Goal: Transaction & Acquisition: Purchase product/service

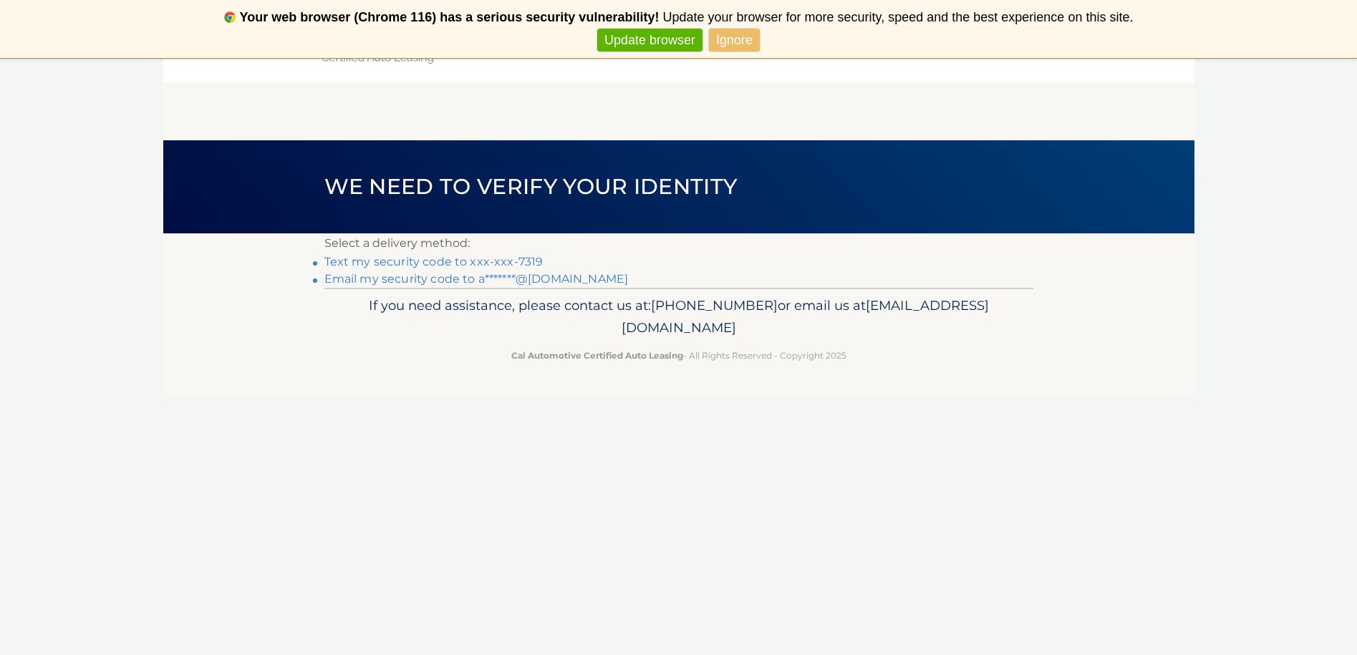
click at [509, 258] on link "Text my security code to xxx-xxx-7319" at bounding box center [434, 262] width 219 height 14
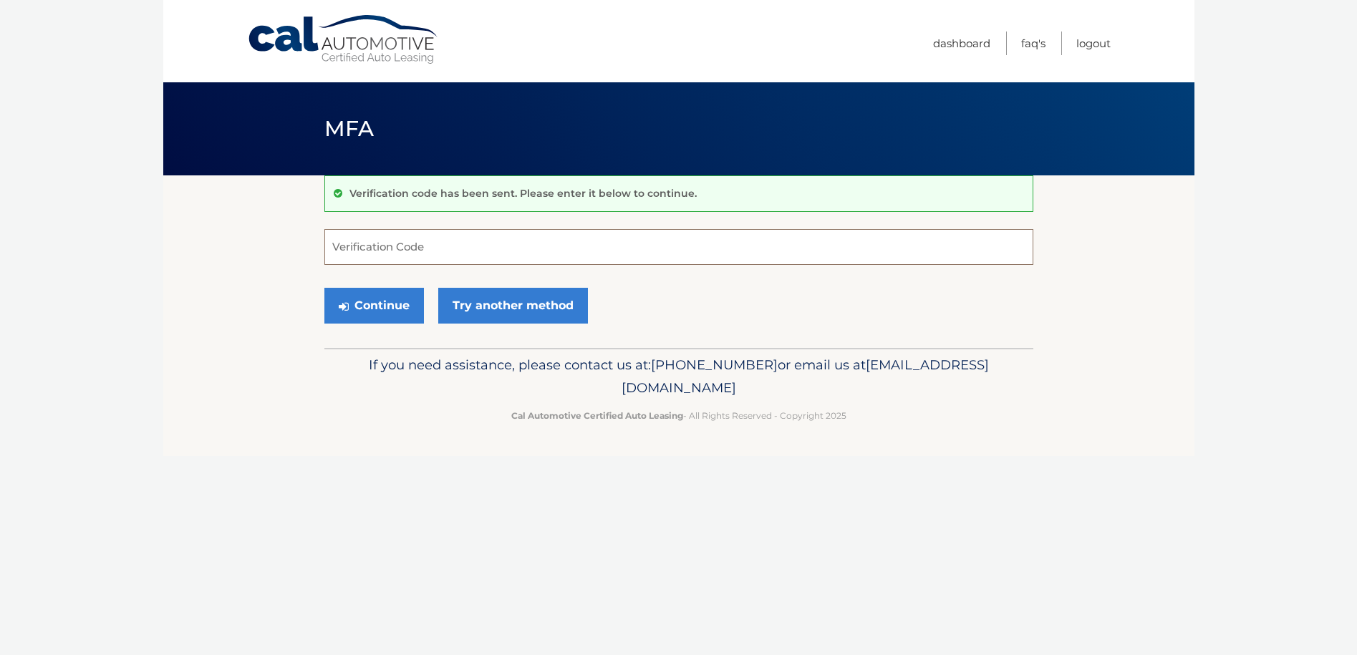
click at [514, 257] on input "Verification Code" at bounding box center [679, 247] width 709 height 36
type input "245053"
click at [365, 302] on button "Continue" at bounding box center [375, 306] width 100 height 36
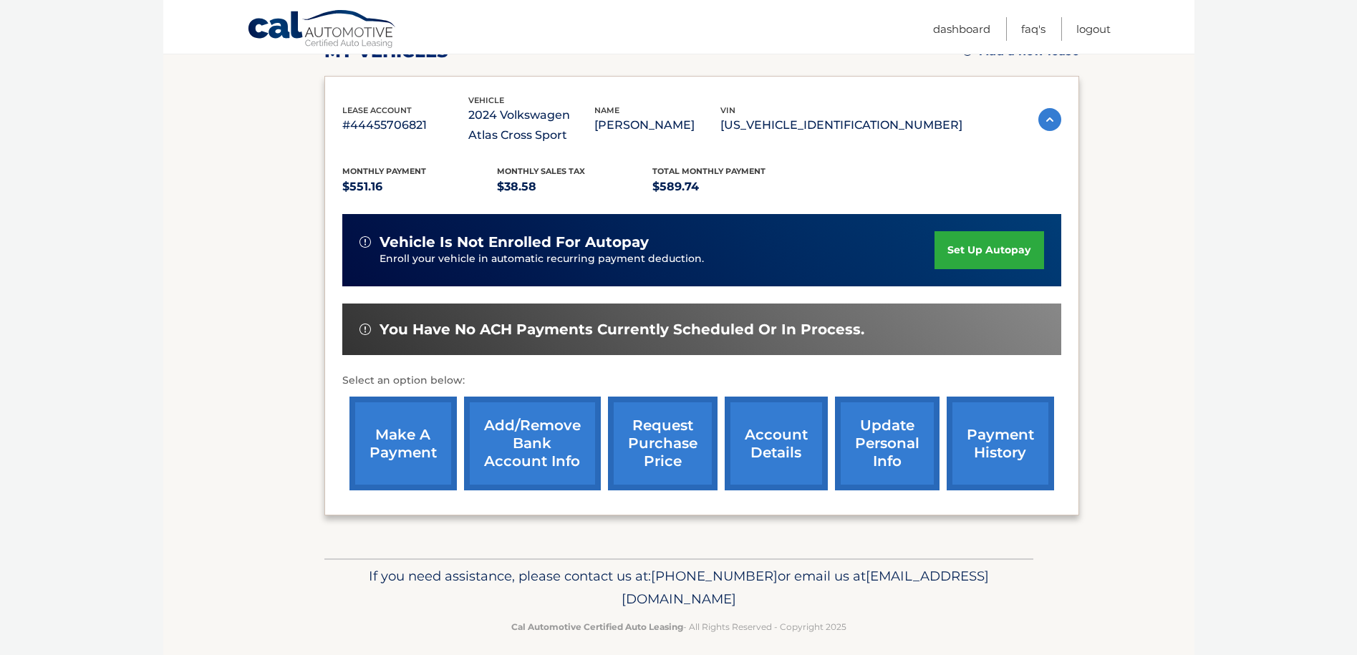
scroll to position [223, 0]
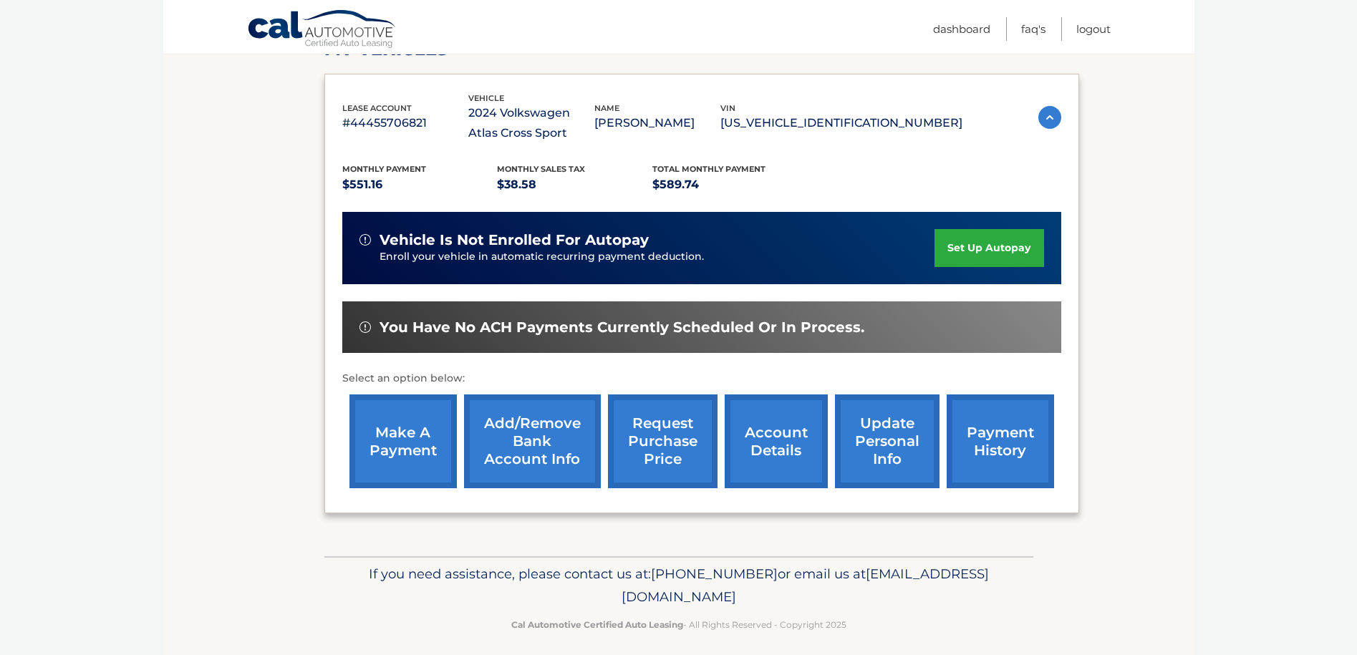
click at [385, 453] on link "make a payment" at bounding box center [403, 442] width 107 height 94
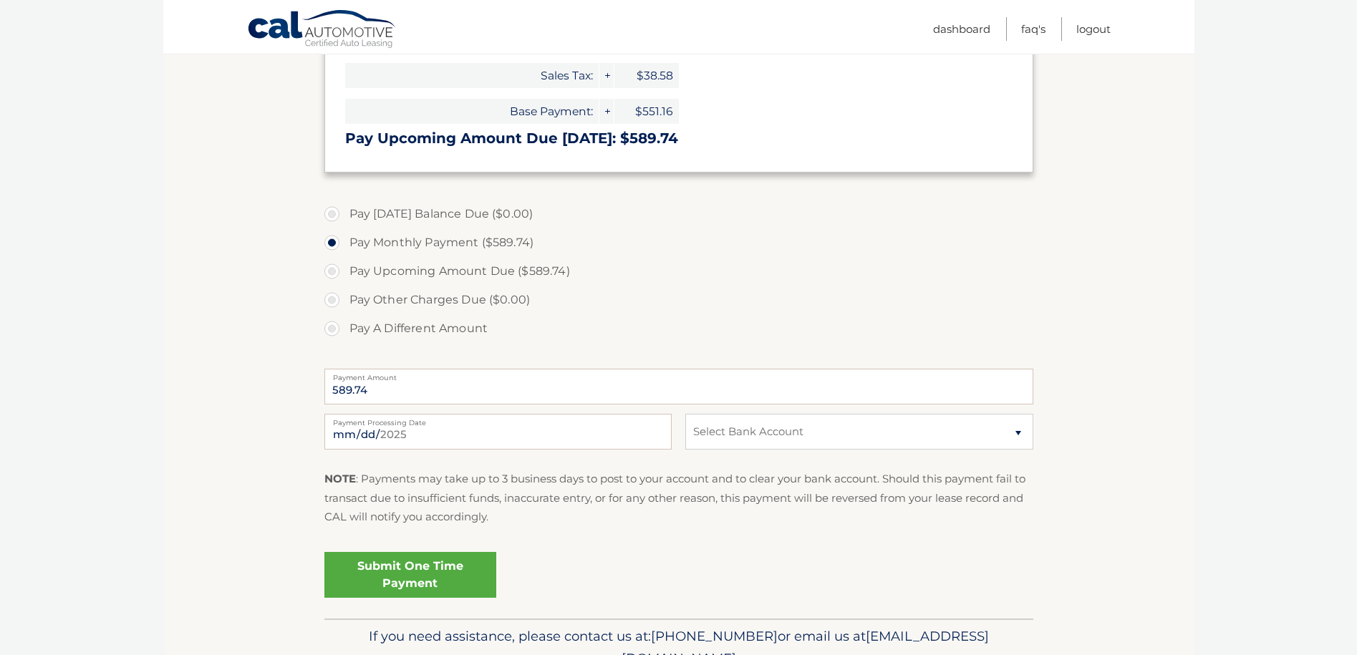
scroll to position [297, 0]
click at [1004, 433] on select "Select Bank Account Checking PNC BANK, NA *****8654 Checking PNC BANK, NA *****…" at bounding box center [859, 431] width 347 height 36
select select "YTQ3YWIwYWEtMTQ4Zi00OWY4LWI3MDAtODhlODRiNjRmYmZm"
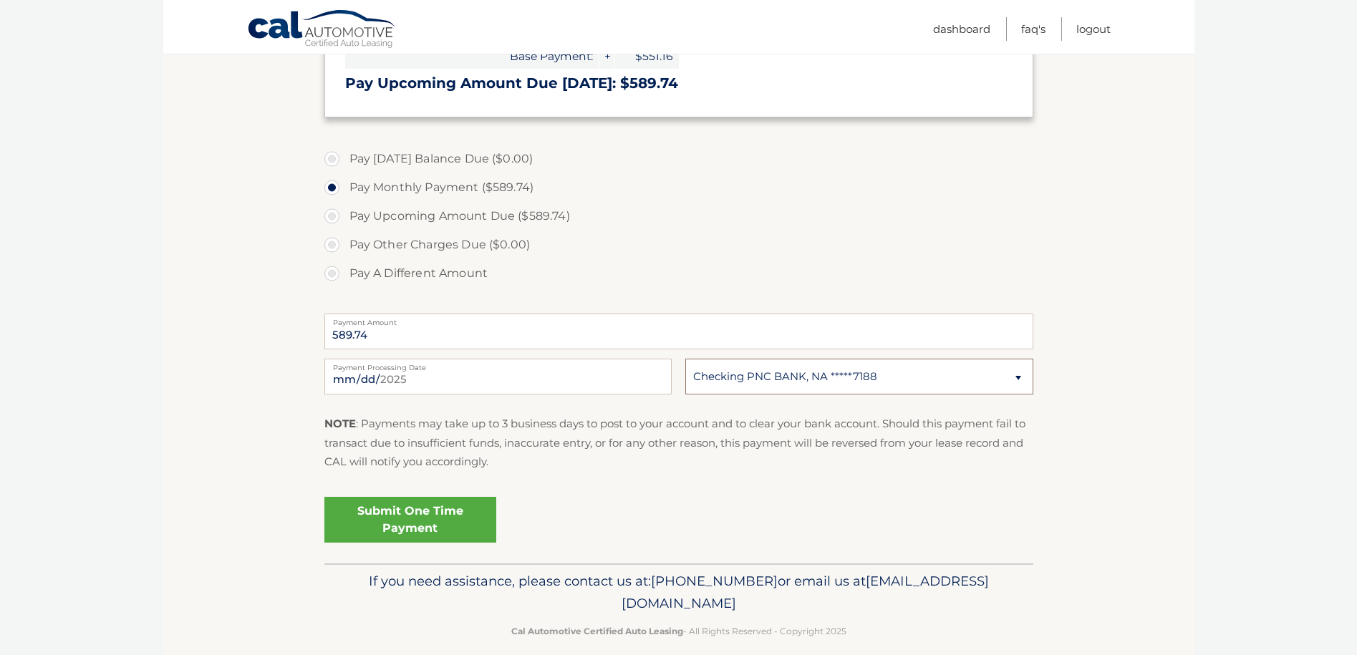
scroll to position [360, 0]
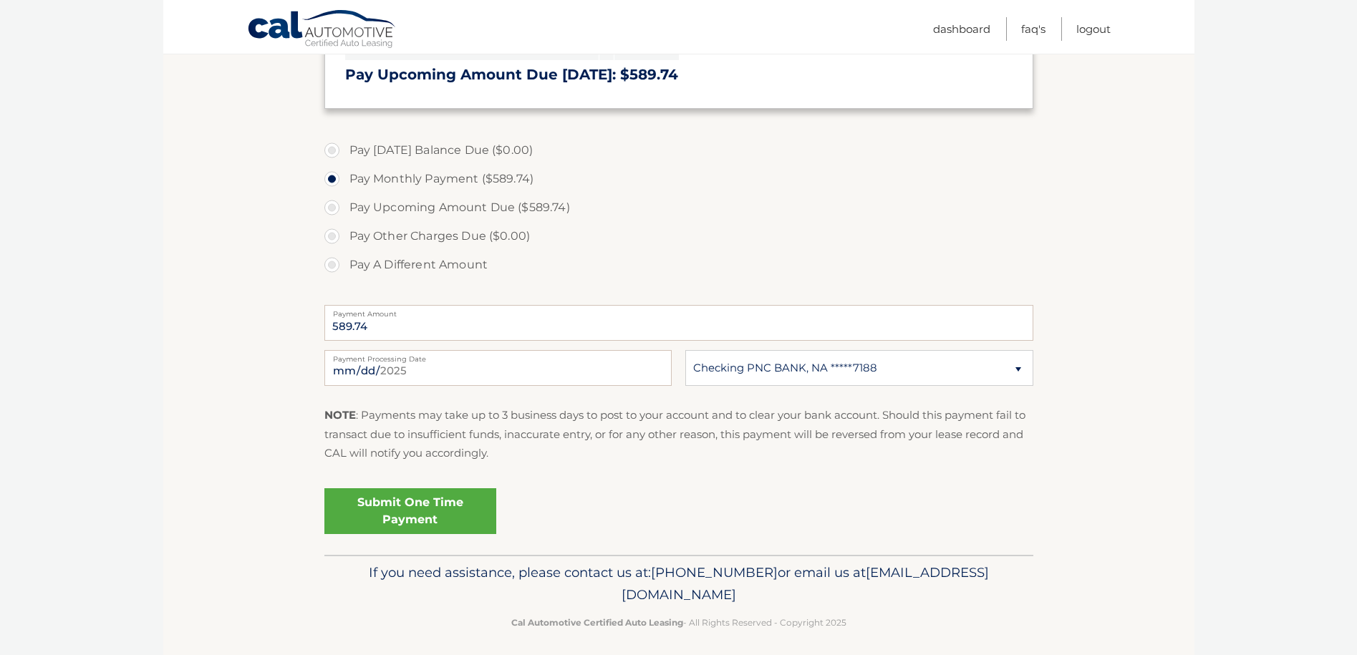
click at [428, 503] on link "Submit One Time Payment" at bounding box center [411, 512] width 172 height 46
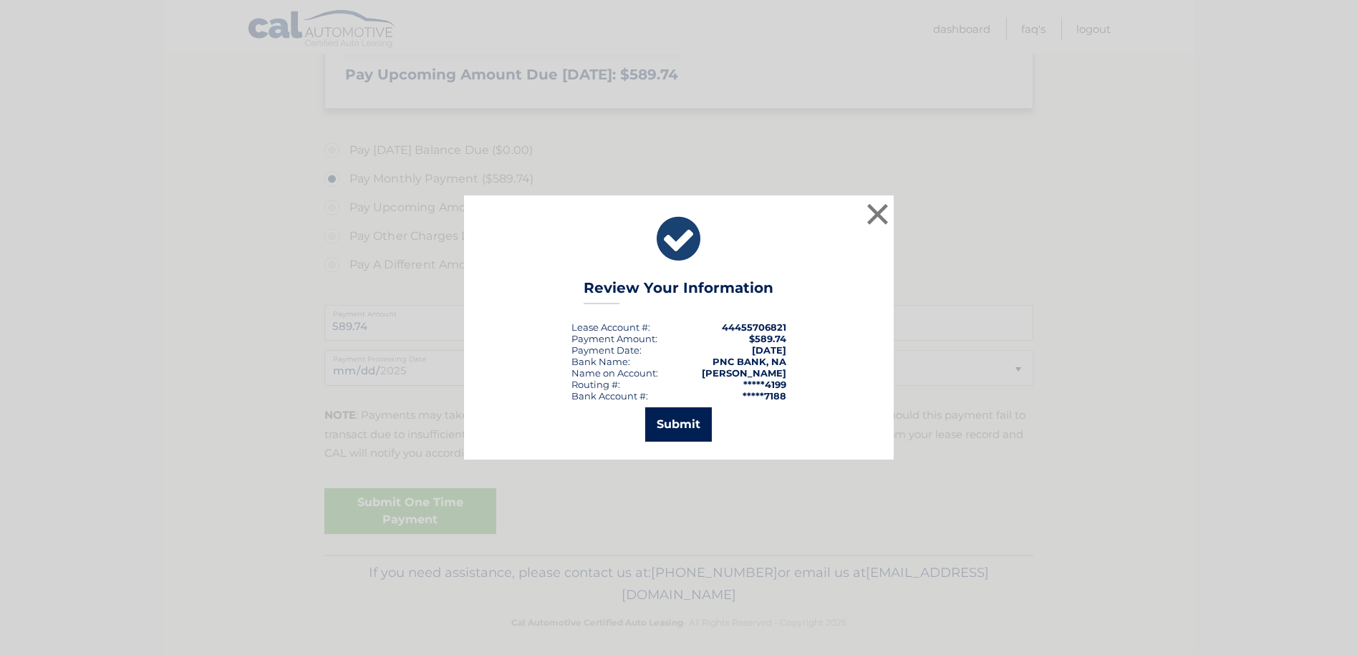
click at [679, 431] on button "Submit" at bounding box center [678, 425] width 67 height 34
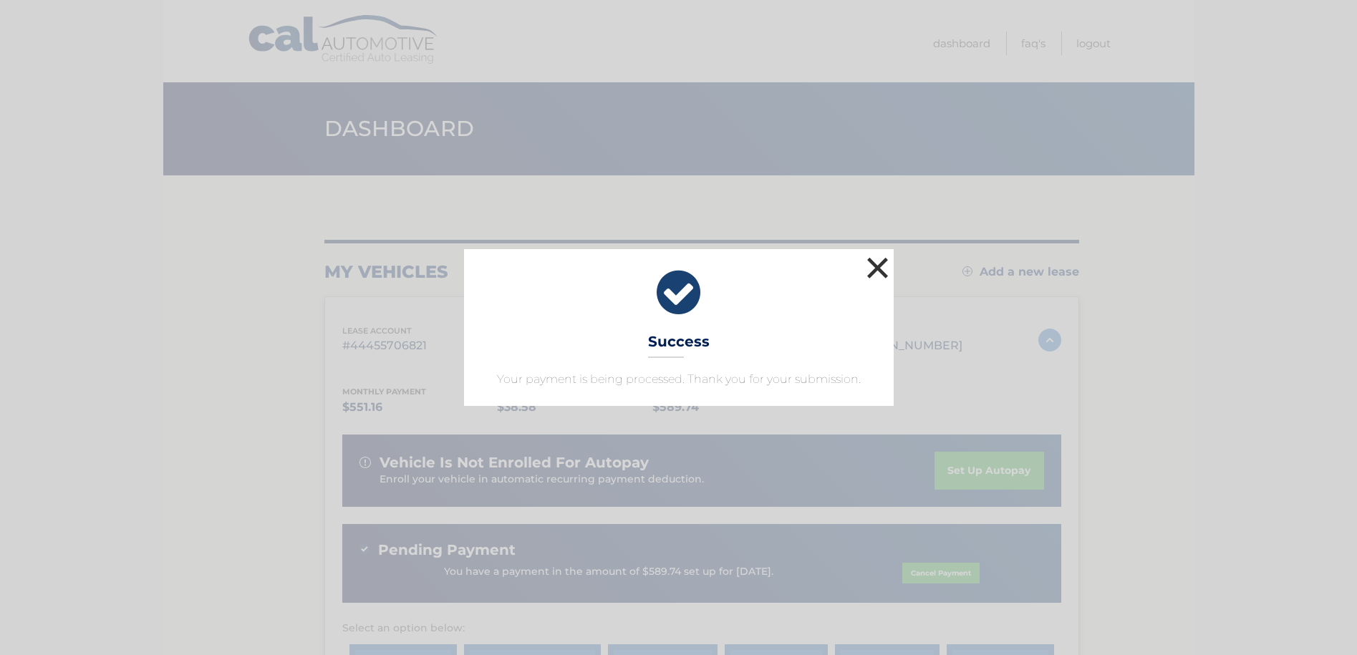
click at [877, 268] on button "×" at bounding box center [878, 268] width 29 height 29
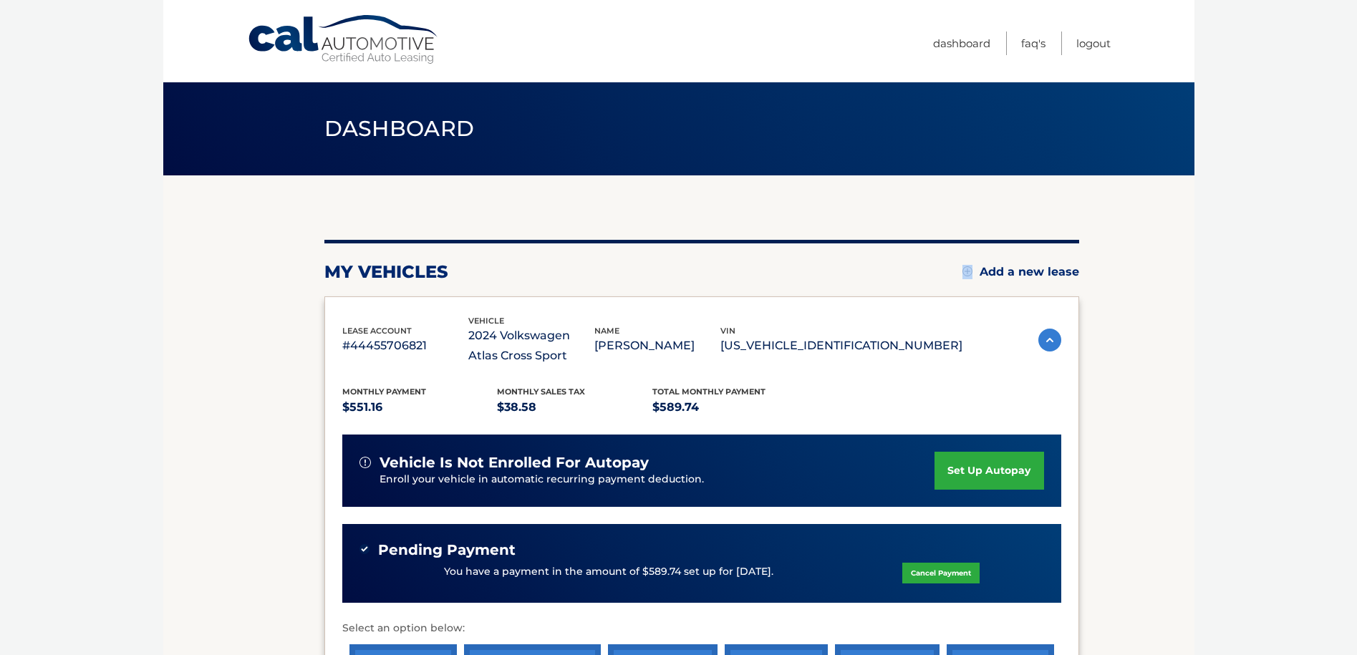
click at [877, 268] on div "my vehicles Add a new lease" at bounding box center [702, 271] width 755 height 21
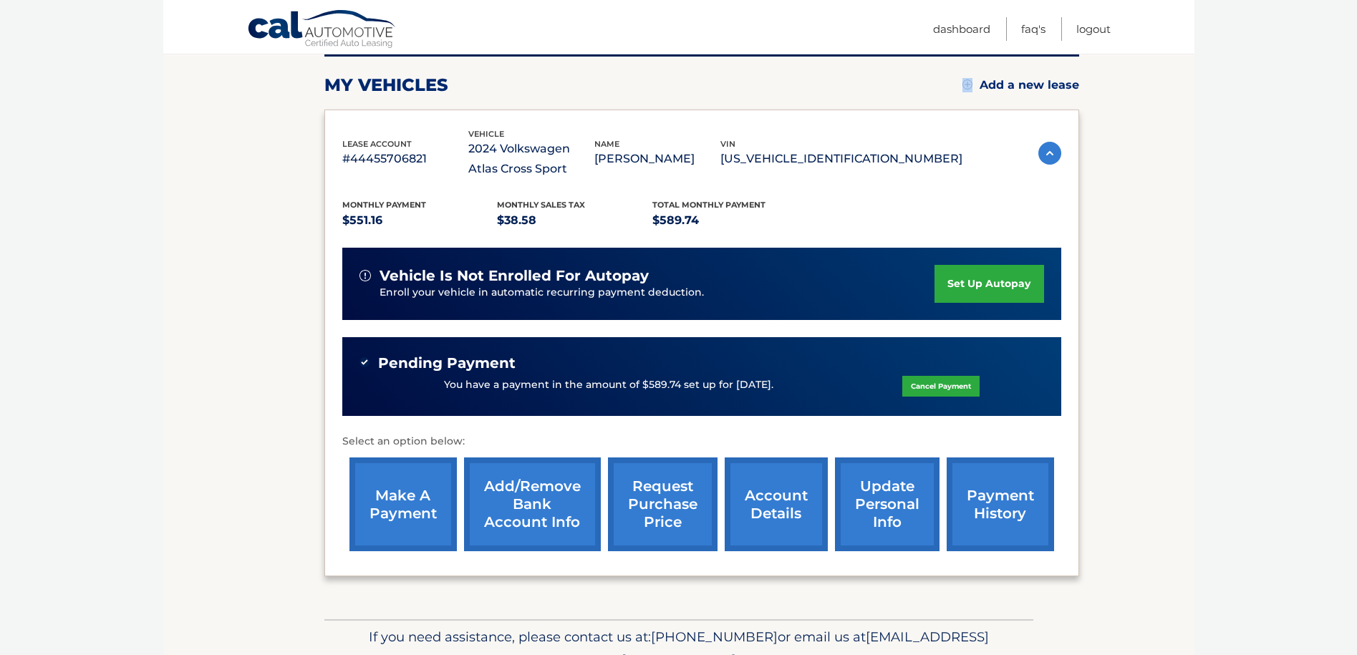
scroll to position [260, 0]
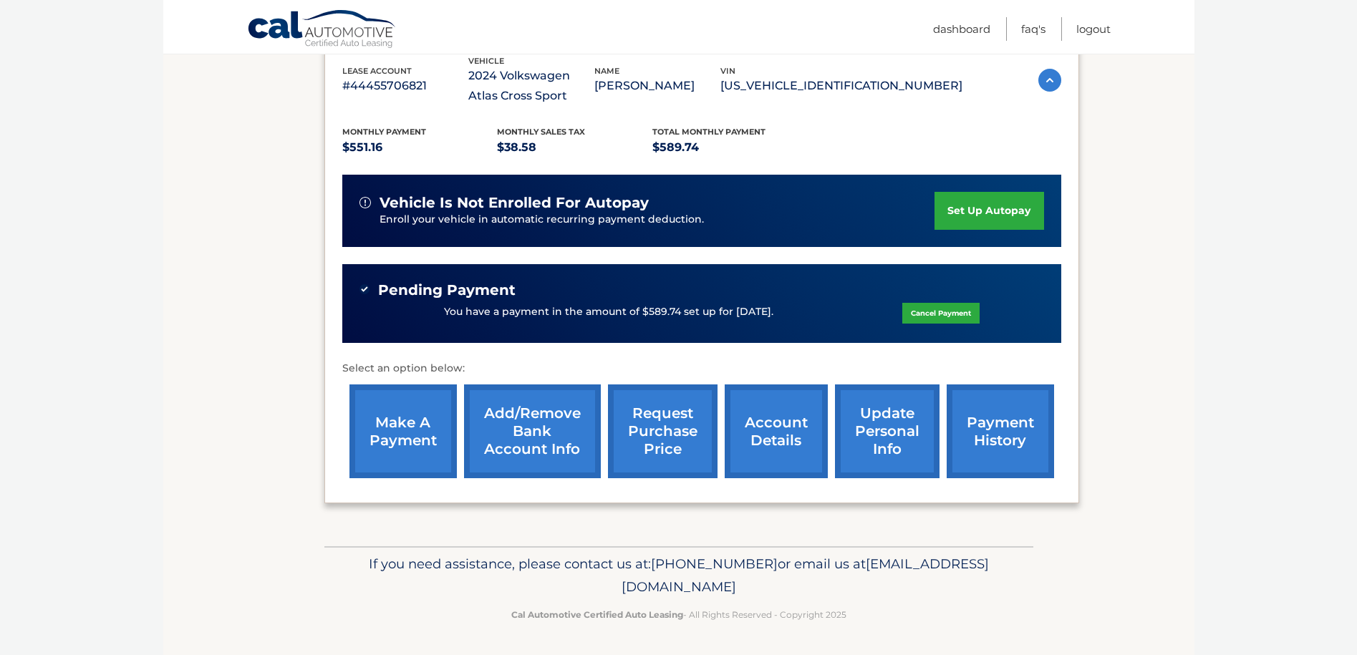
click at [986, 448] on link "payment history" at bounding box center [1000, 432] width 107 height 94
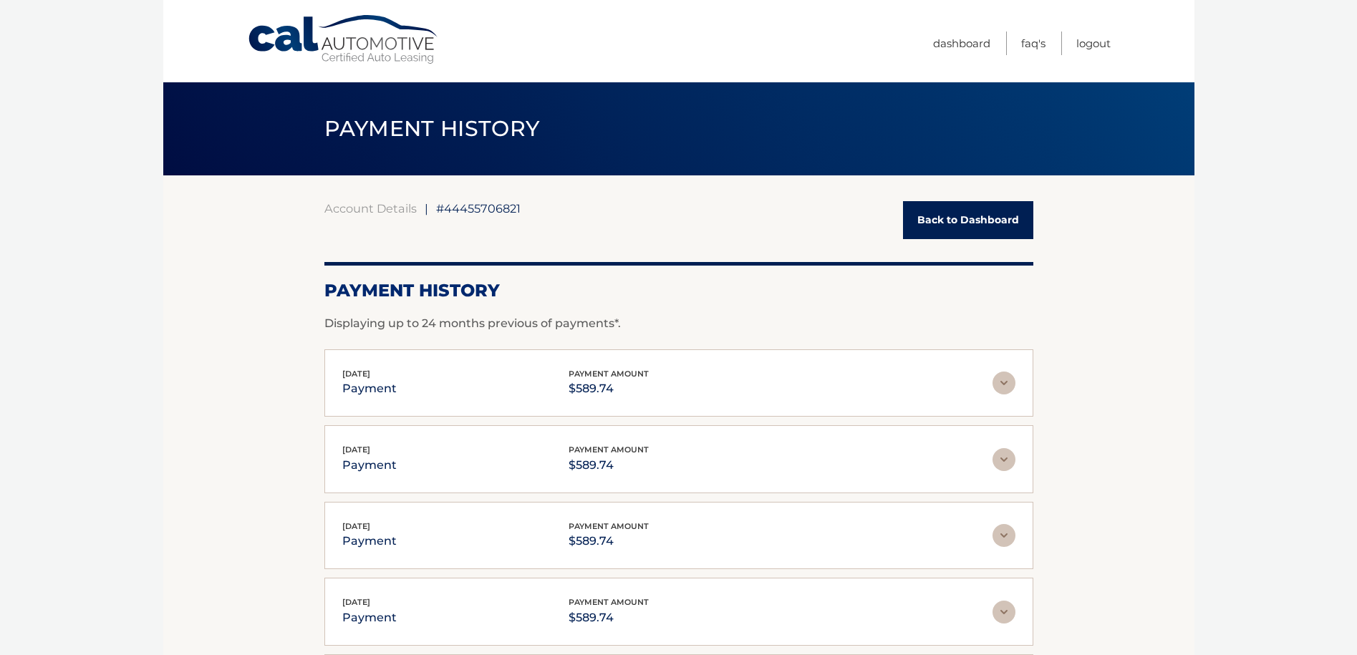
click at [944, 223] on link "Back to Dashboard" at bounding box center [968, 220] width 130 height 38
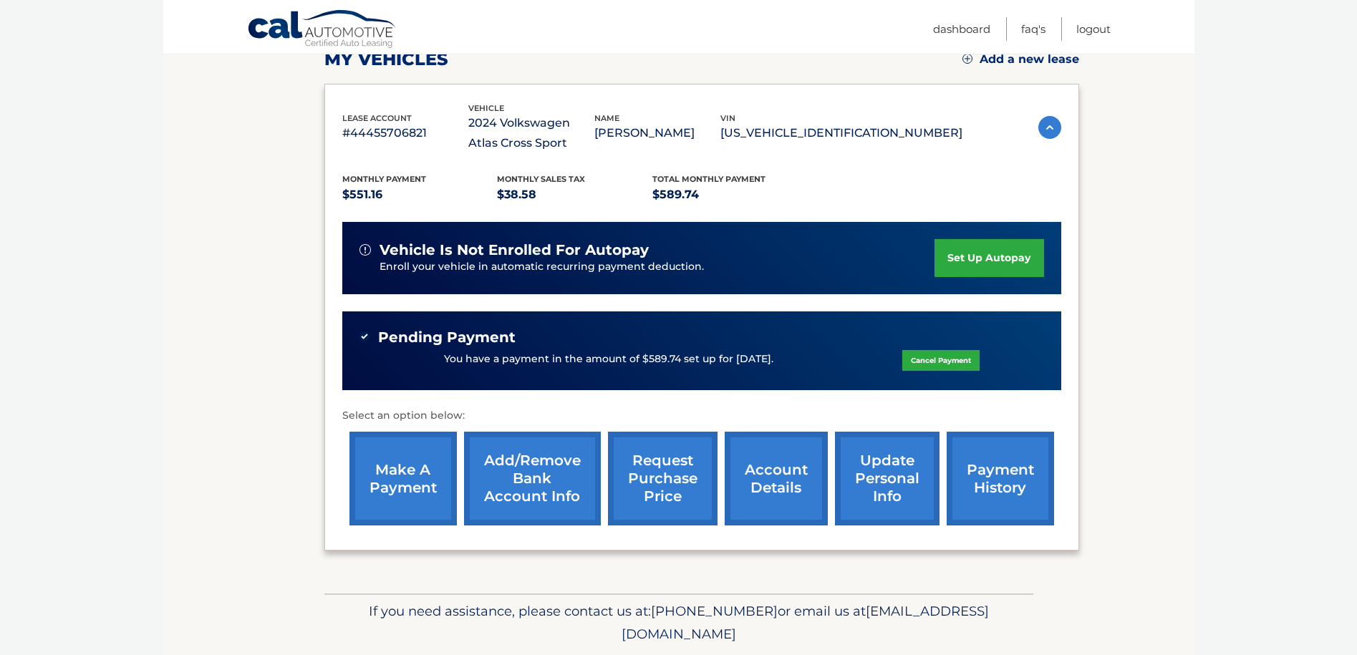
scroll to position [260, 0]
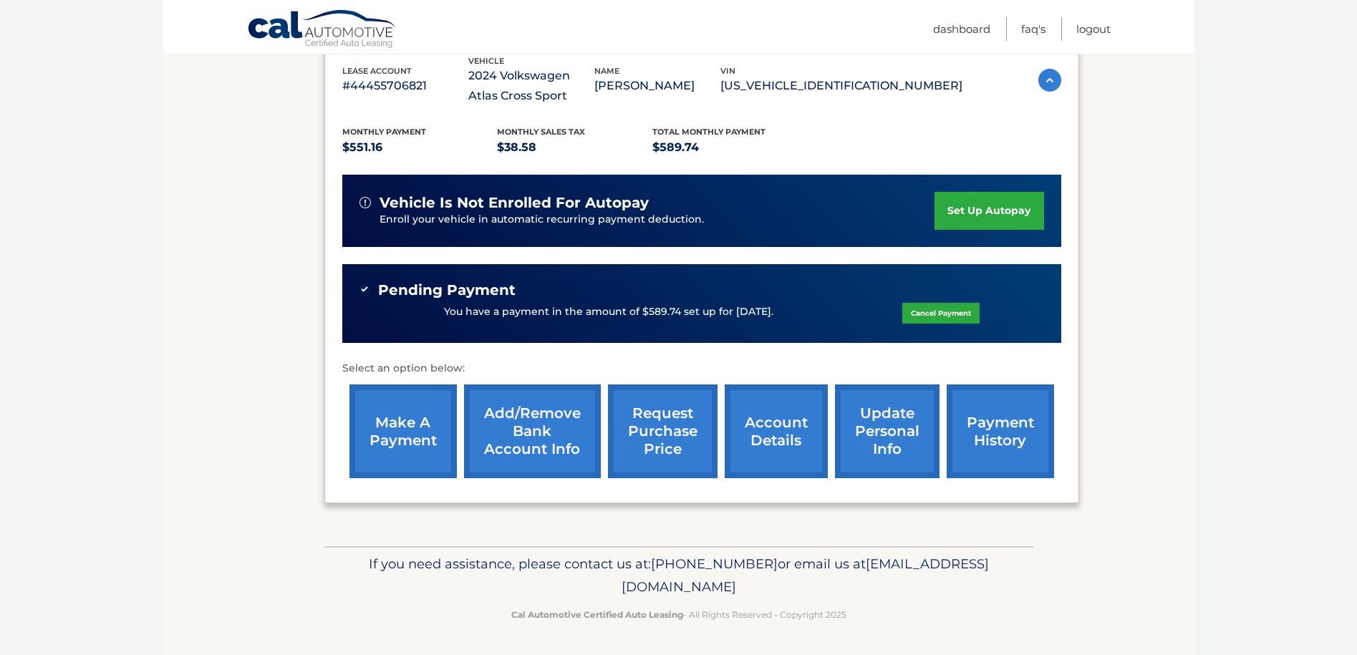
click at [994, 463] on link "payment history" at bounding box center [1000, 432] width 107 height 94
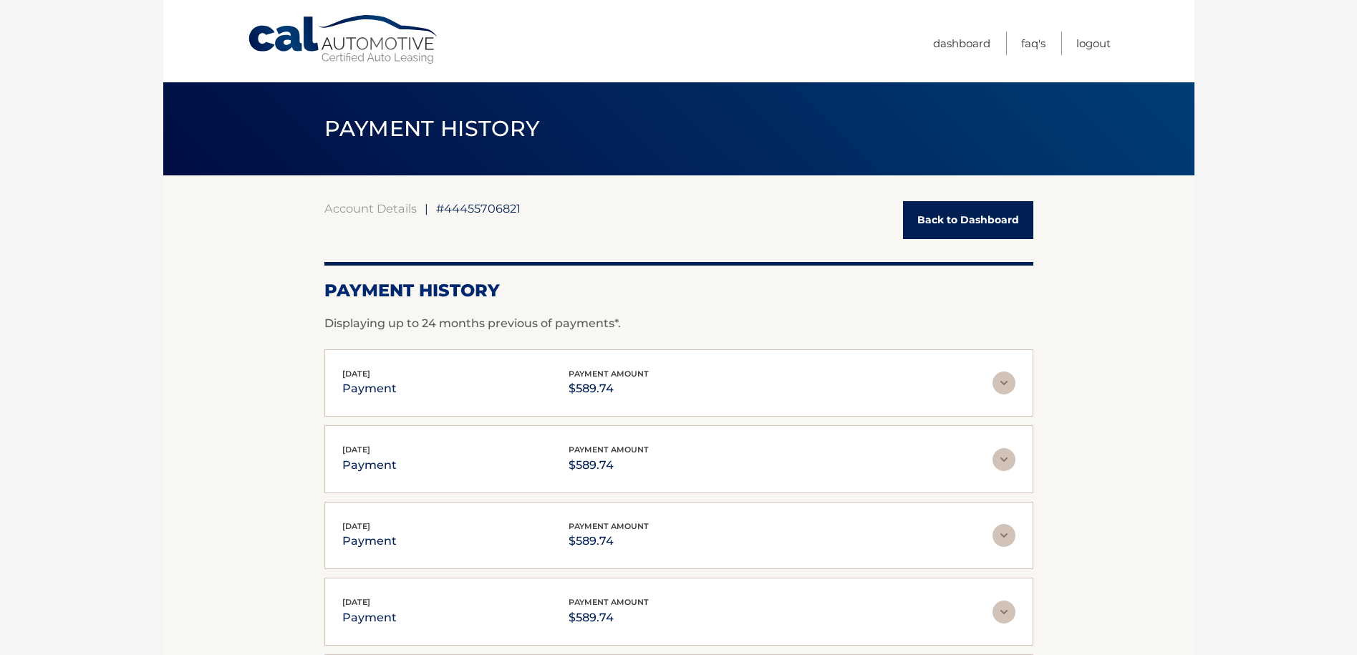
click at [979, 221] on link "Back to Dashboard" at bounding box center [968, 220] width 130 height 38
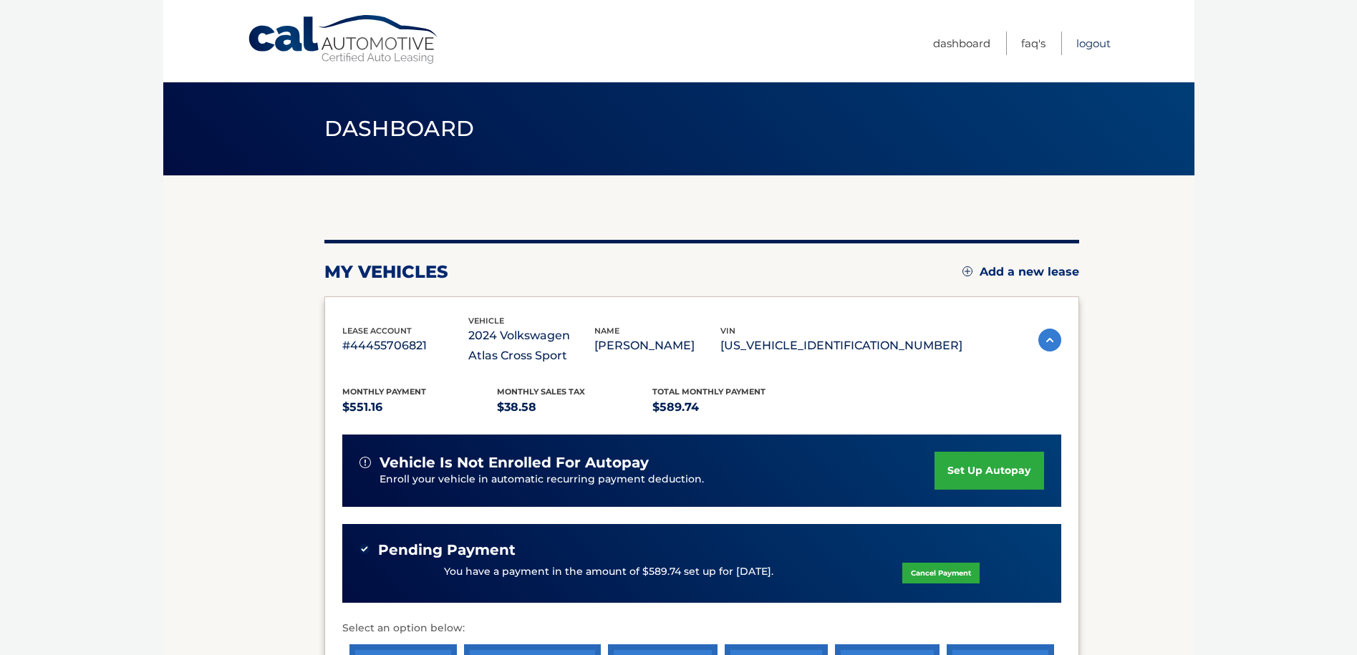
click at [1087, 44] on link "Logout" at bounding box center [1094, 44] width 34 height 24
